Goal: Feedback & Contribution: Ask a question

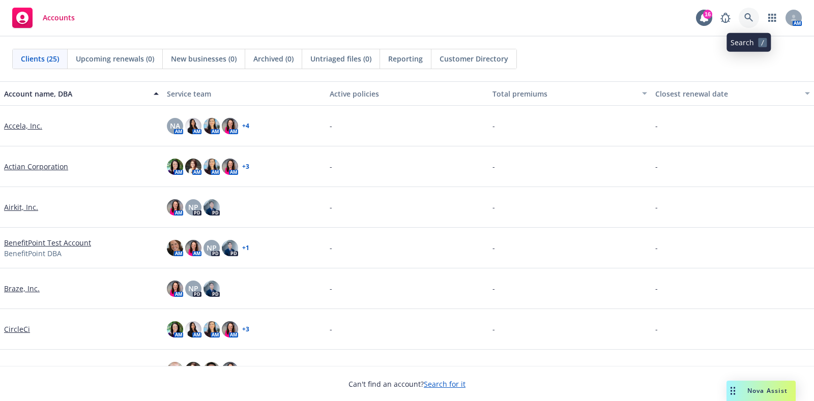
click at [753, 18] on icon at bounding box center [748, 17] width 9 height 9
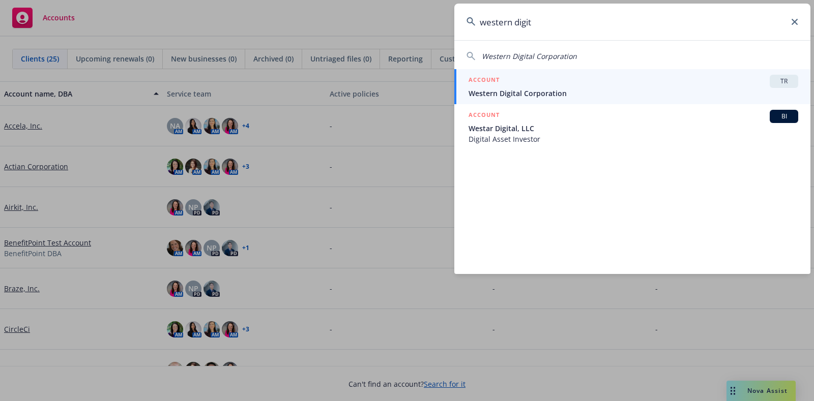
type input "western digit"
click at [635, 78] on div "ACCOUNT TR" at bounding box center [633, 81] width 330 height 13
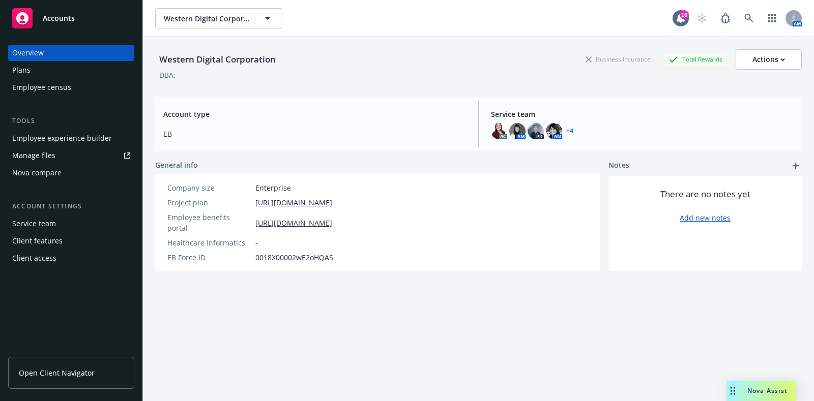
click at [50, 69] on div "Plans" at bounding box center [71, 70] width 118 height 16
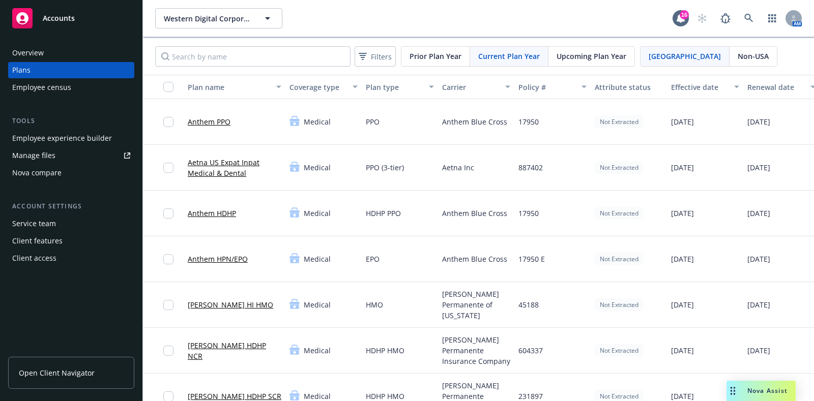
click at [737, 55] on span "Non-USA" at bounding box center [752, 56] width 31 height 11
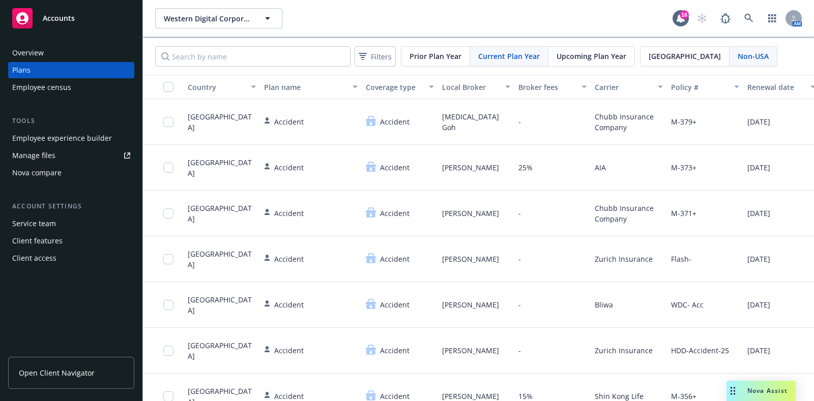
click at [648, 56] on span "[GEOGRAPHIC_DATA]" at bounding box center [684, 56] width 72 height 11
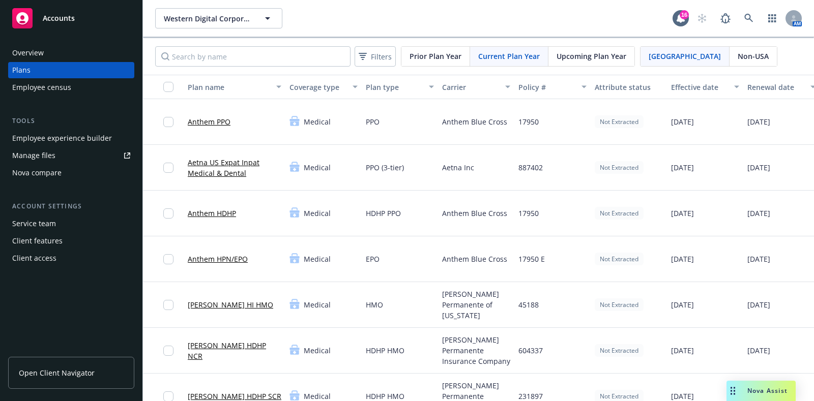
click at [618, 51] on span "Upcoming Plan Year" at bounding box center [591, 56] width 70 height 11
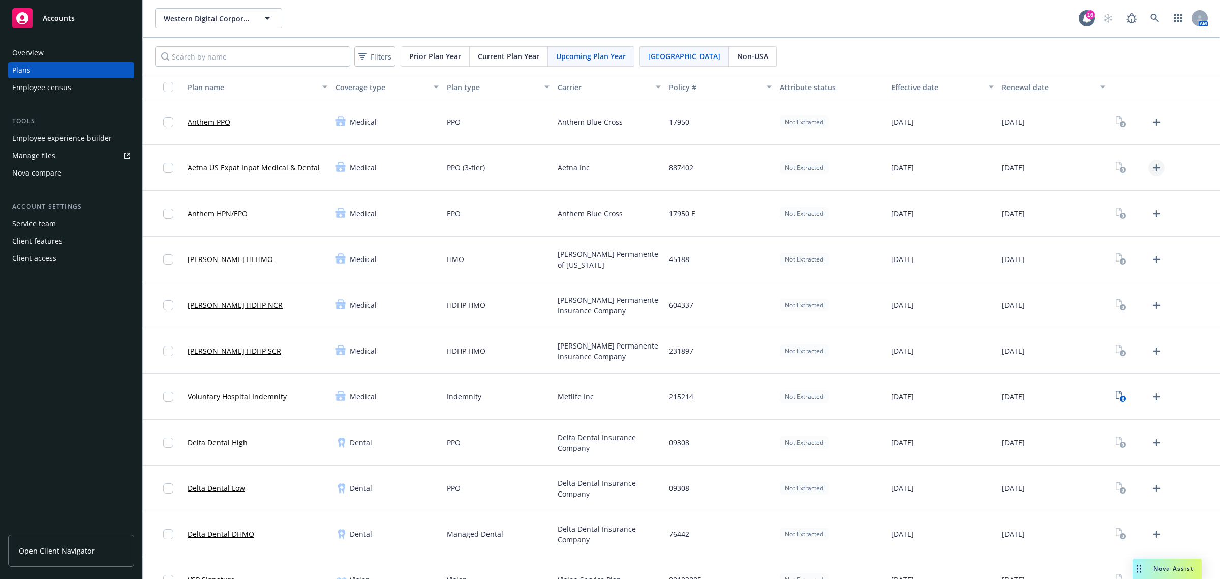
click at [813, 173] on icon "Upload Plan Documents" at bounding box center [1157, 168] width 12 height 12
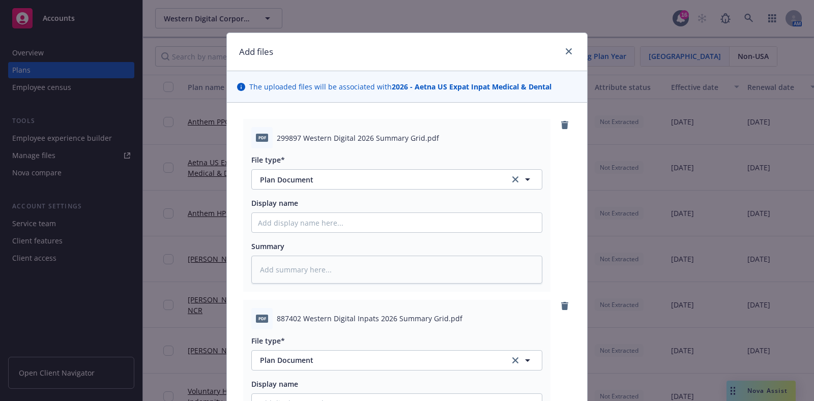
scroll to position [201, 0]
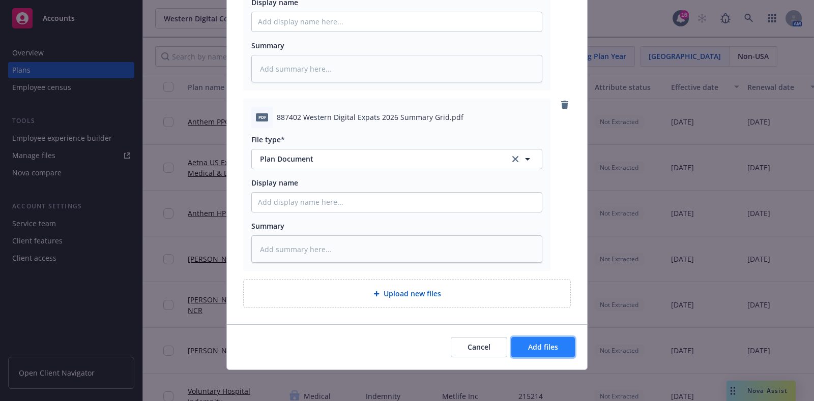
click at [548, 345] on span "Add files" at bounding box center [543, 347] width 30 height 10
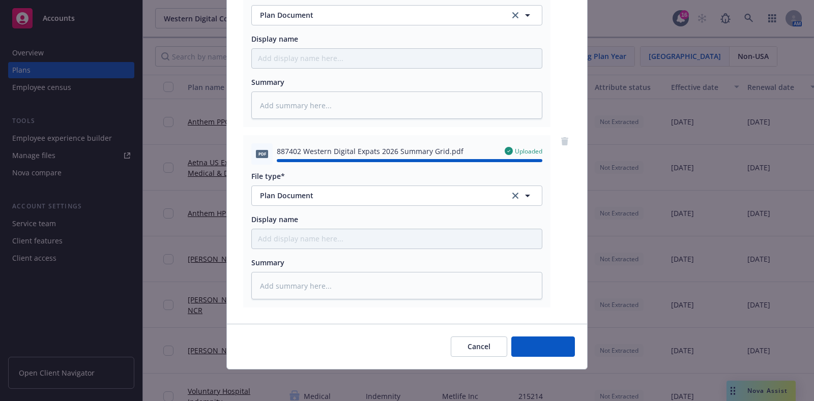
type textarea "x"
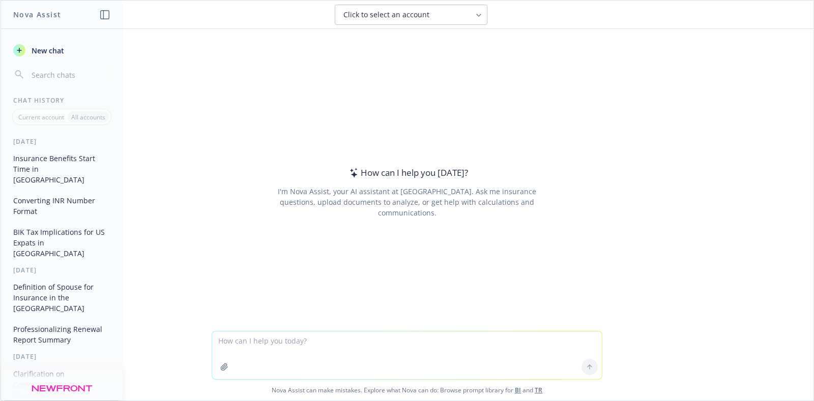
click at [292, 340] on textarea at bounding box center [407, 356] width 390 height 48
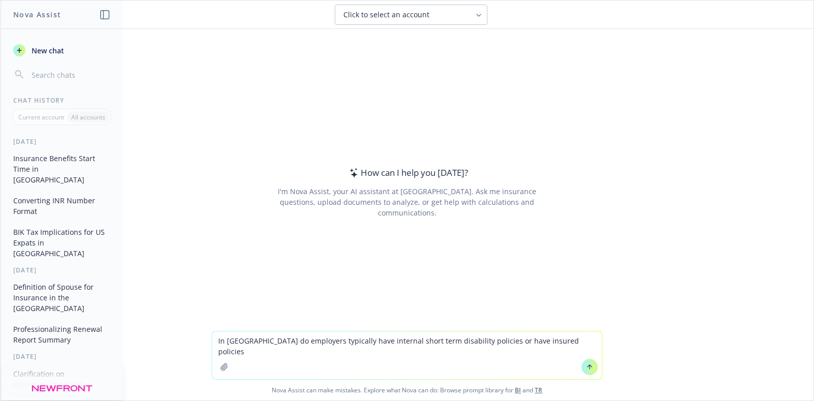
type textarea "In Ireland do employers typically have internal short term disability policies …"
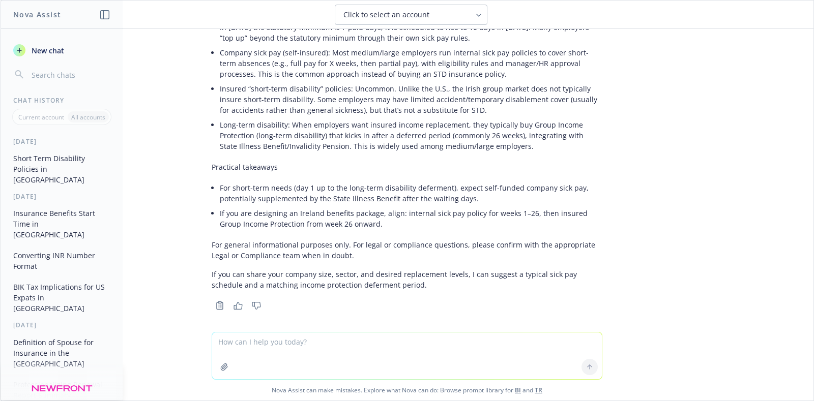
scroll to position [127, 0]
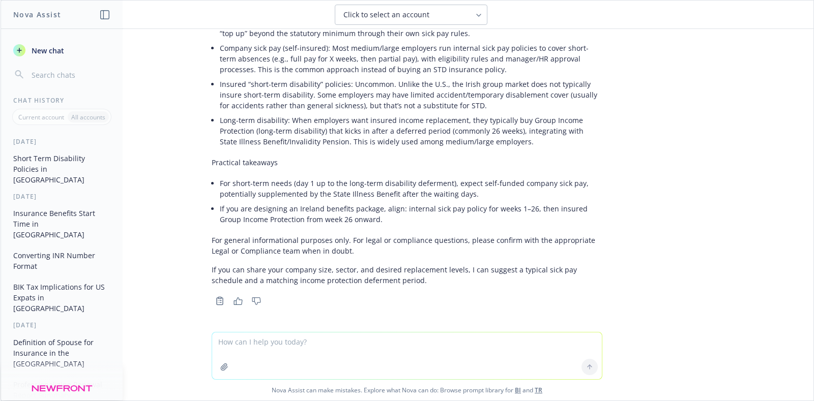
click at [385, 144] on li "Long-term disability: When employers want insured income replacement, they typi…" at bounding box center [411, 131] width 382 height 36
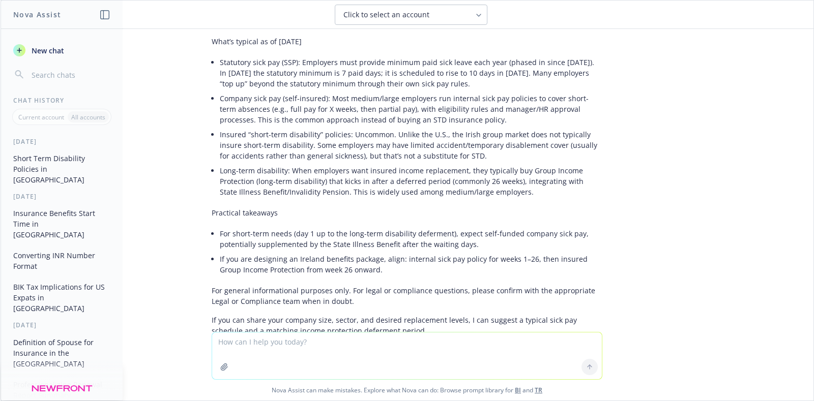
scroll to position [63, 0]
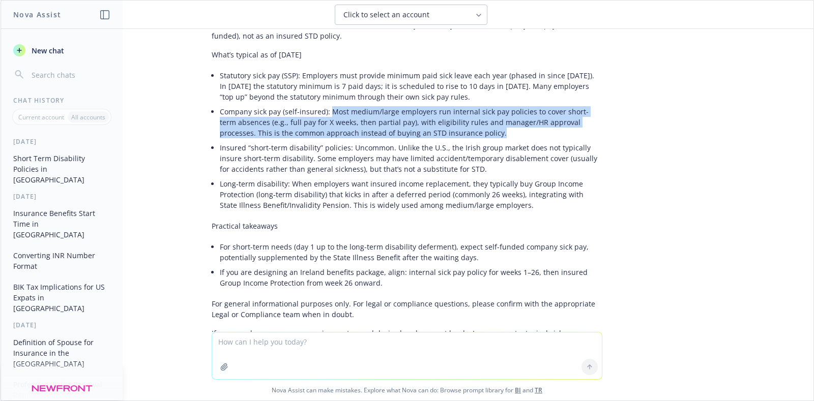
drag, startPoint x: 321, startPoint y: 113, endPoint x: 438, endPoint y: 130, distance: 118.2
click at [438, 130] on li "Company sick pay (self-insured): Most medium/large employers run internal sick …" at bounding box center [411, 122] width 382 height 36
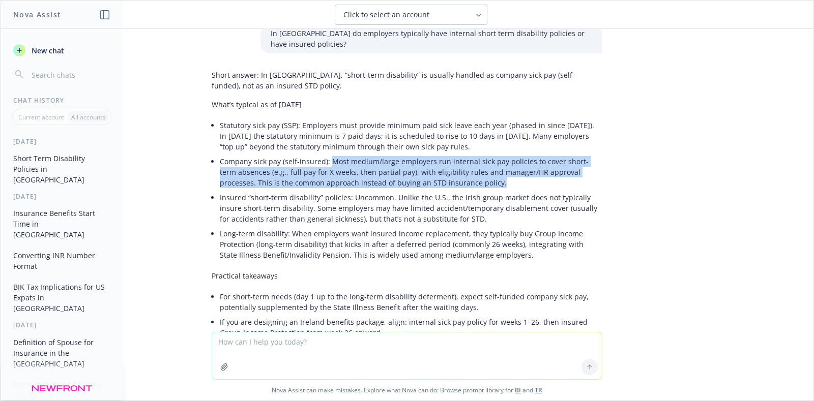
scroll to position [0, 0]
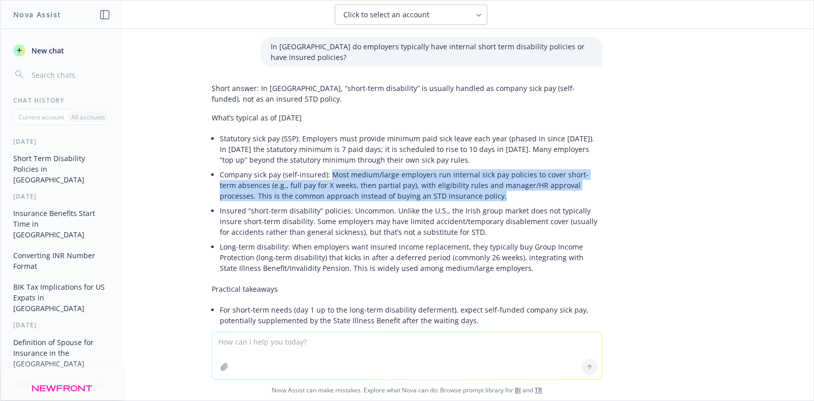
click at [477, 11] on icon at bounding box center [478, 15] width 8 height 8
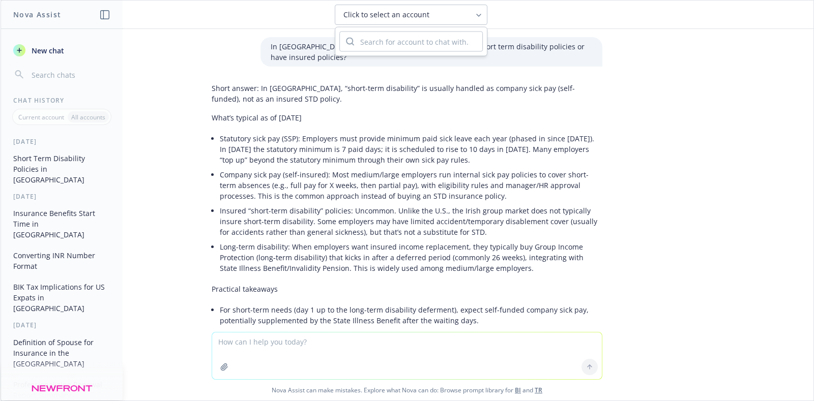
drag, startPoint x: 653, startPoint y: 68, endPoint x: 653, endPoint y: 13, distance: 54.4
click at [654, 68] on div "In Ireland do employers typically have internal short term disability policies …" at bounding box center [407, 180] width 813 height 303
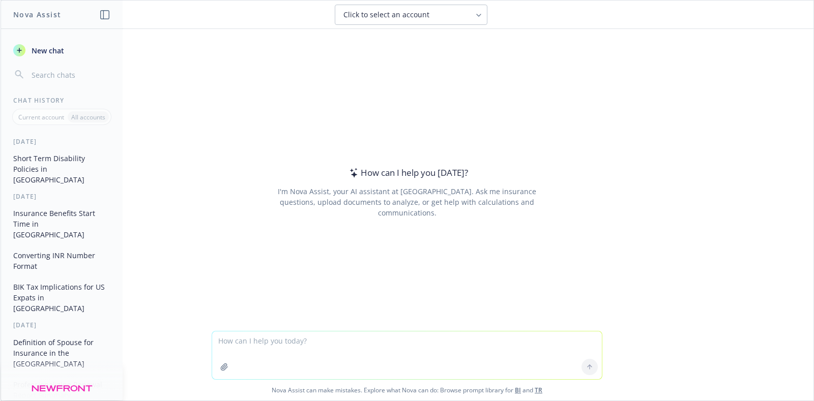
drag, startPoint x: 263, startPoint y: 342, endPoint x: 263, endPoint y: 335, distance: 7.1
click at [263, 337] on textarea at bounding box center [407, 356] width 390 height 48
type textarea "Is a medical plan and medical provisions different in Ireland"
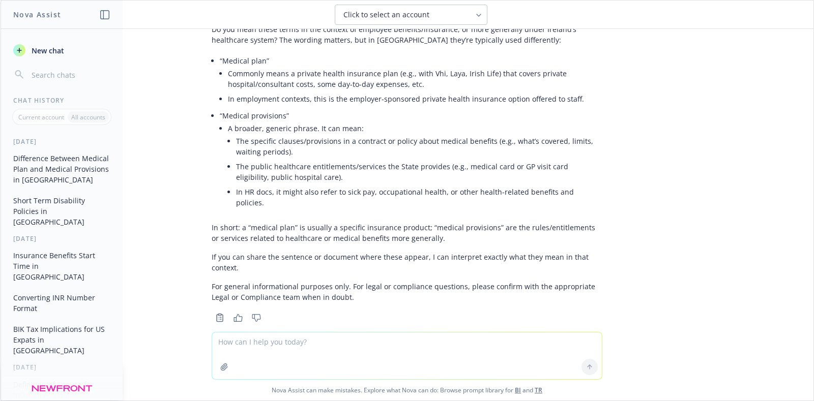
scroll to position [54, 0]
